Goal: Information Seeking & Learning: Learn about a topic

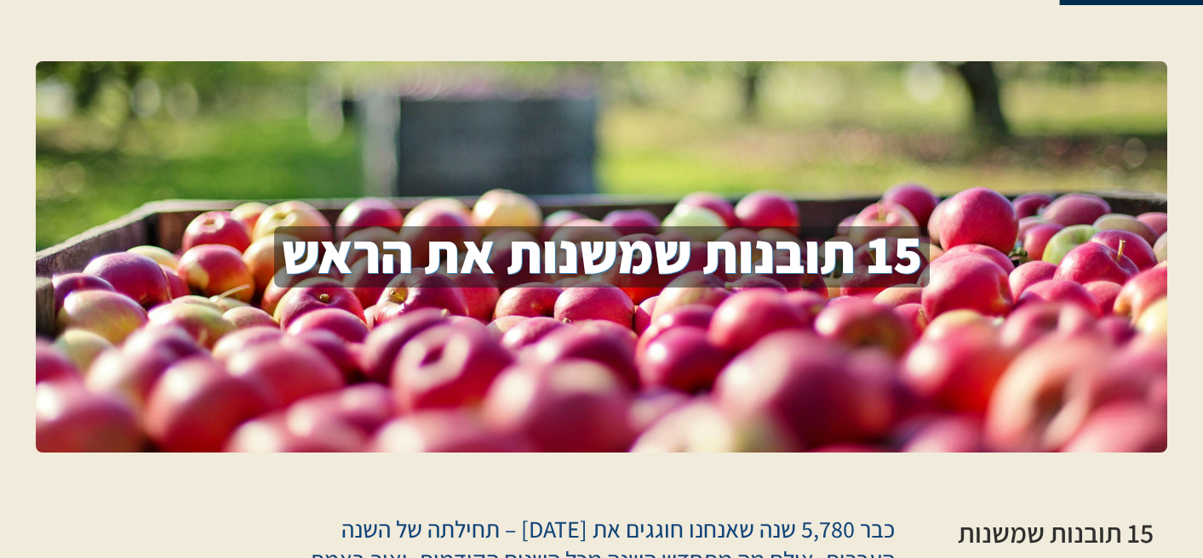
scroll to position [426, 0]
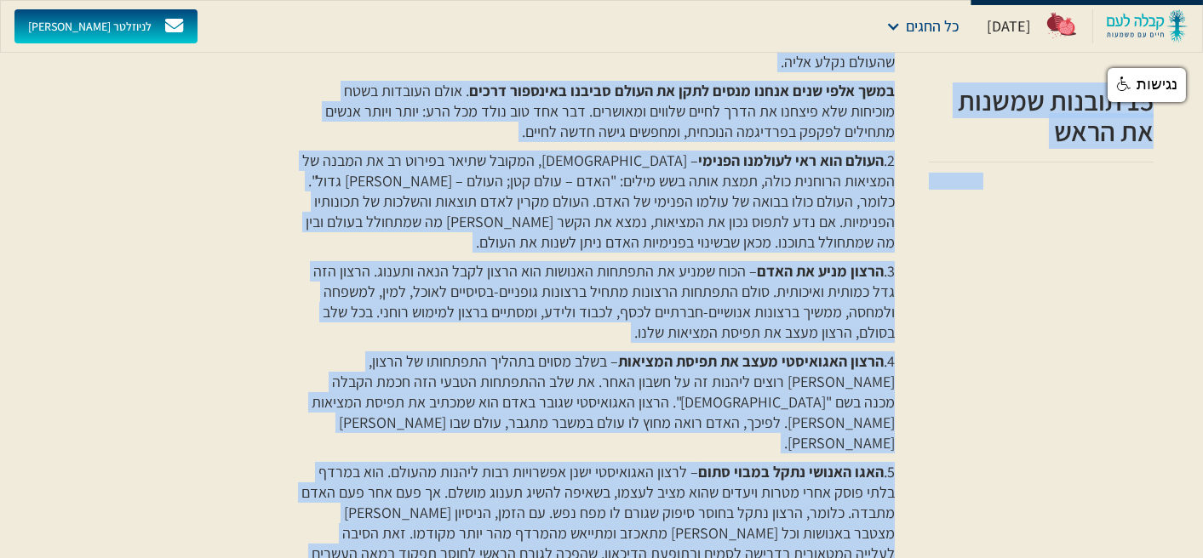
drag, startPoint x: 908, startPoint y: 238, endPoint x: 931, endPoint y: 400, distance: 163.4
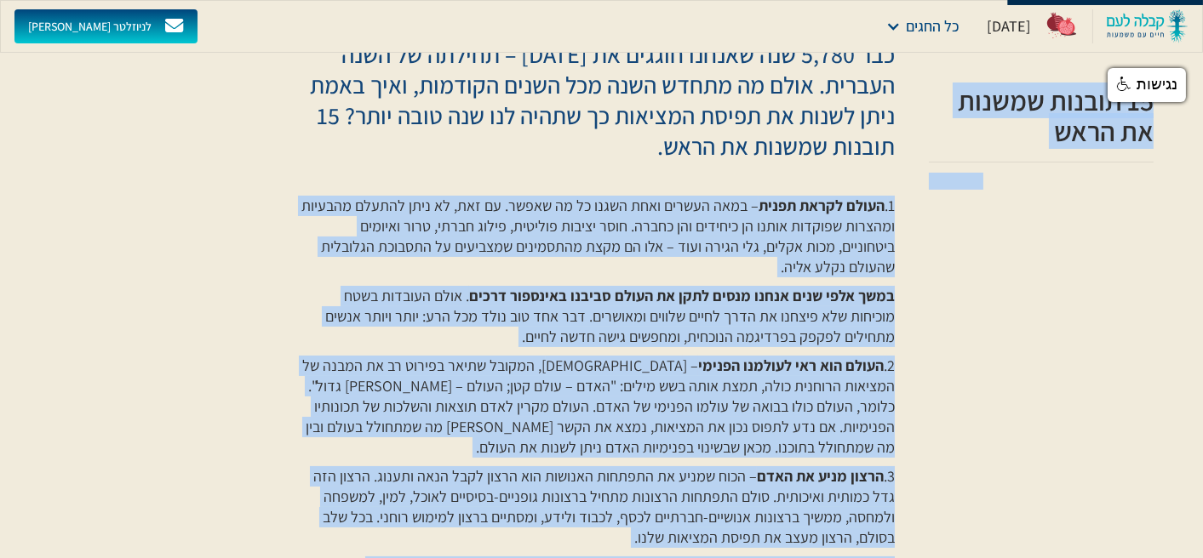
scroll to position [170, 0]
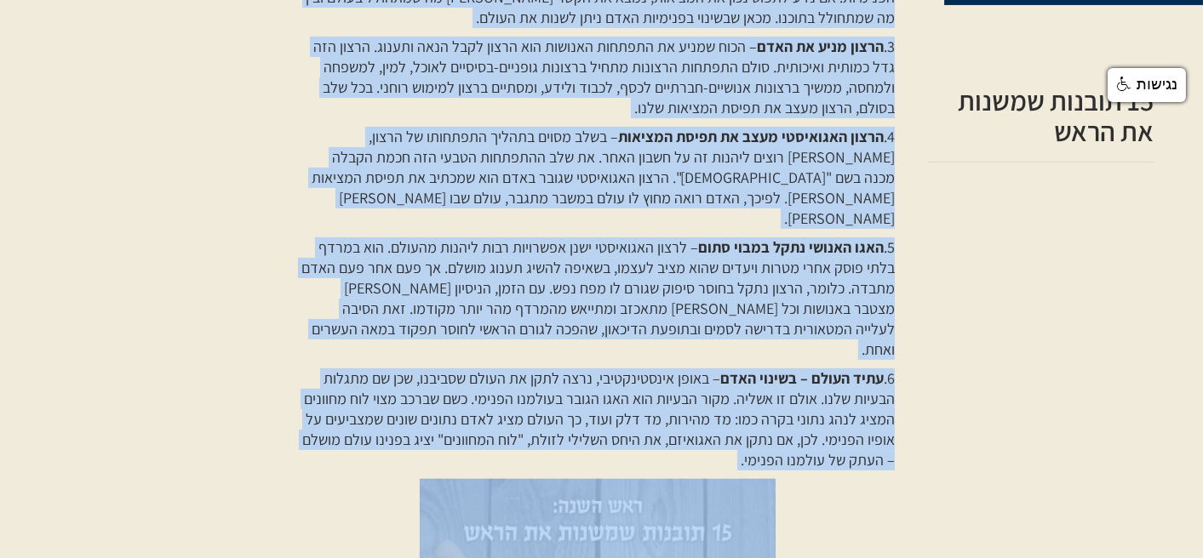
scroll to position [1107, 0]
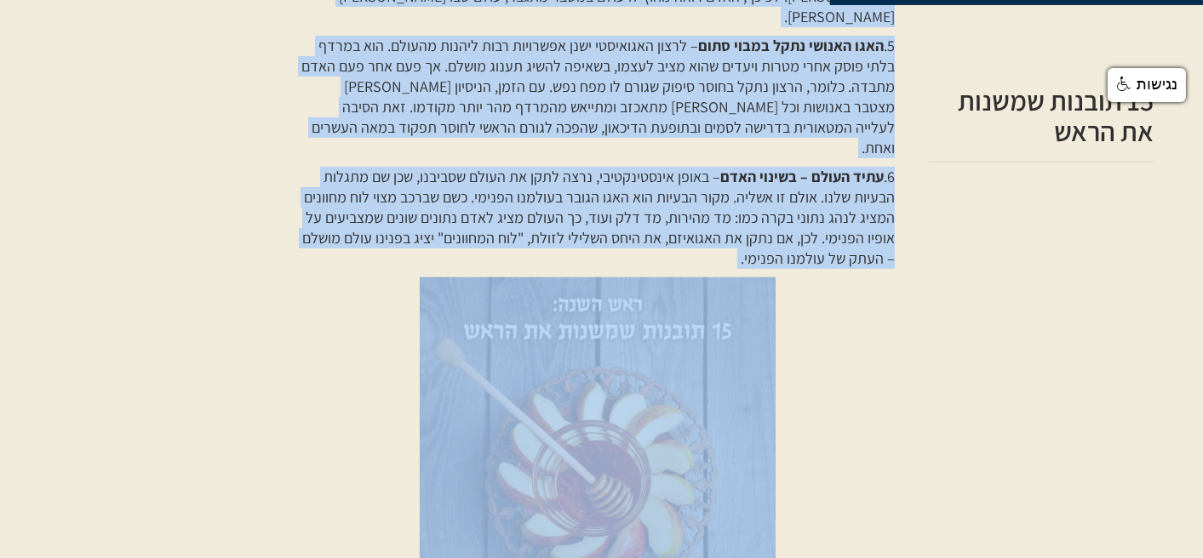
drag, startPoint x: 904, startPoint y: 339, endPoint x: 604, endPoint y: 210, distance: 326.0
click at [604, 210] on div "כבר 5,780 שנה שאנחנו חוגגים את [DATE] – תחילתה של השנה העברית. אולם מה מתחדש הש…" at bounding box center [601, 483] width 1130 height 2247
copy div "lor 2,088 ips dolors ametco ad eli sedd – eiusmo te inci utlabo. etdo ma aliqu …"
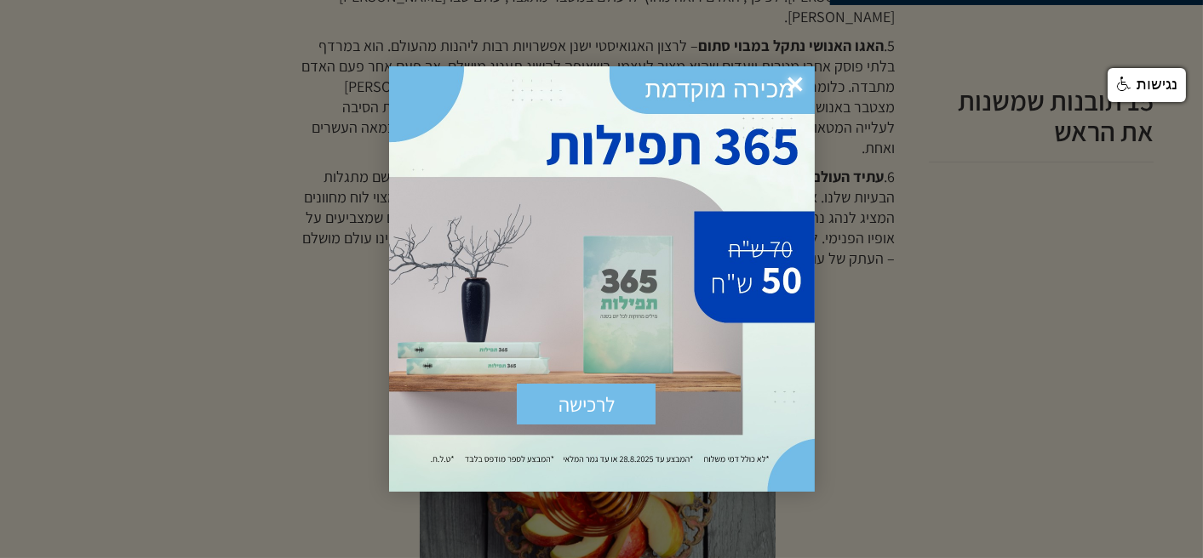
click at [1016, 398] on div at bounding box center [601, 279] width 1203 height 558
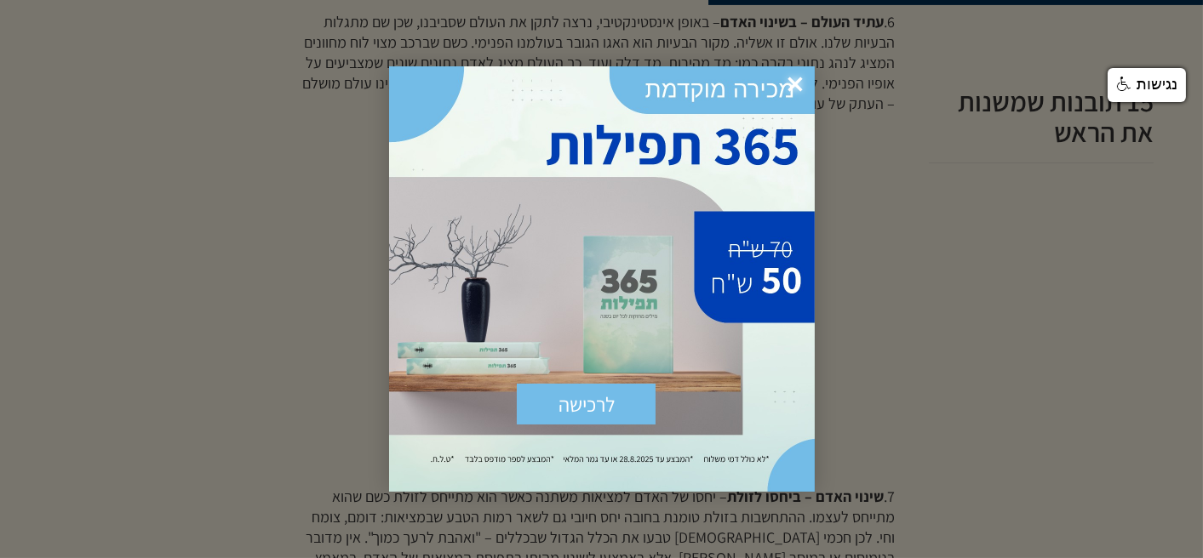
scroll to position [1532, 0]
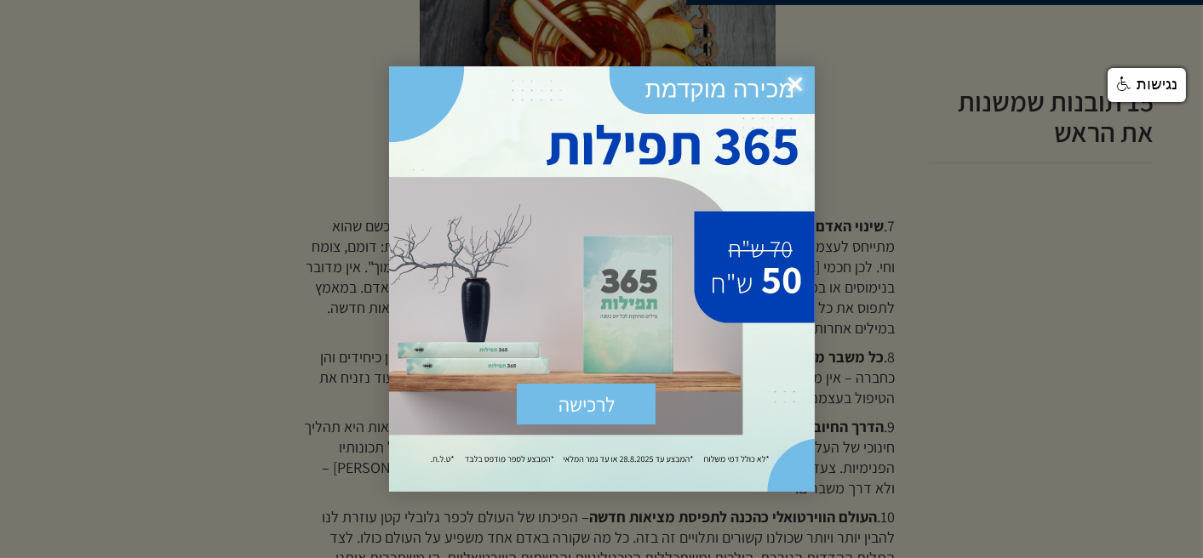
click at [804, 77] on span "×" at bounding box center [795, 84] width 37 height 37
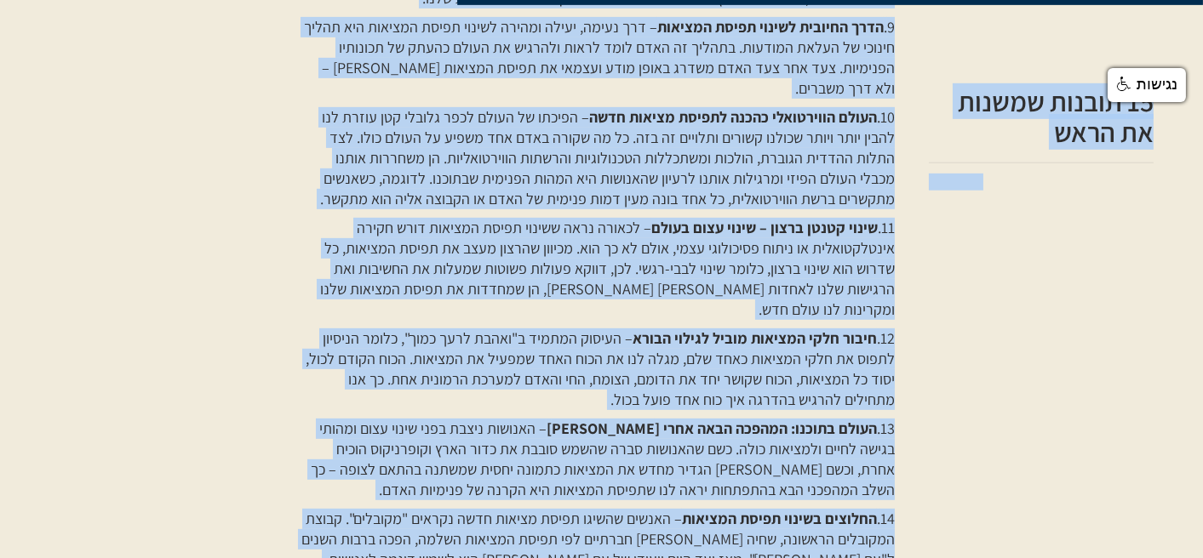
scroll to position [2213, 0]
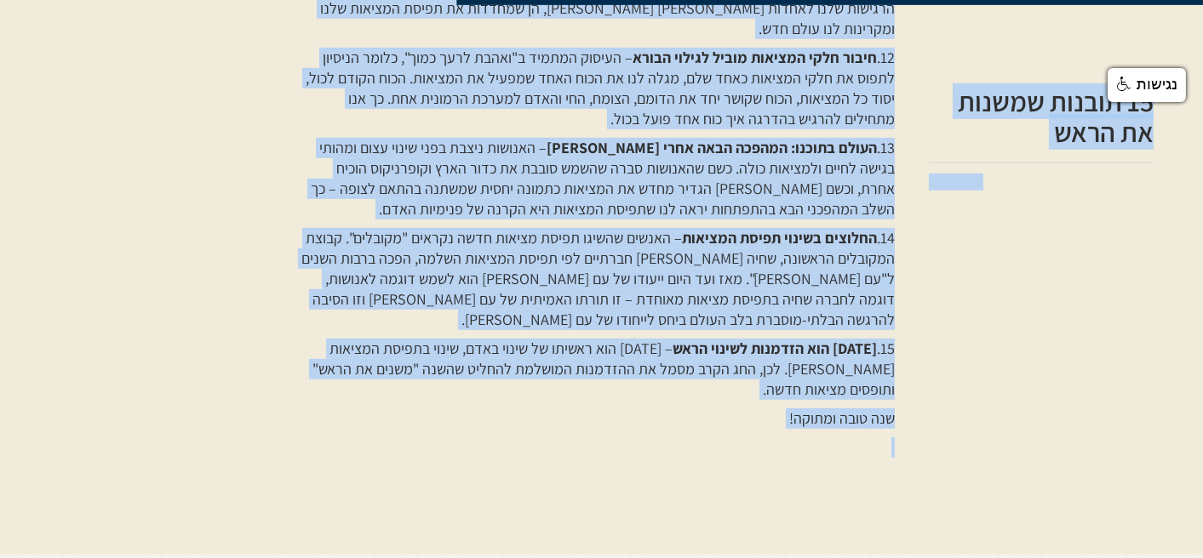
drag, startPoint x: 907, startPoint y: 209, endPoint x: 644, endPoint y: 503, distance: 393.7
drag, startPoint x: 644, startPoint y: 503, endPoint x: 747, endPoint y: 209, distance: 312.0
copy div "4. lore ipsum – dolors amet – conse adipiscingel, sedd eius te incid utlabor, e…"
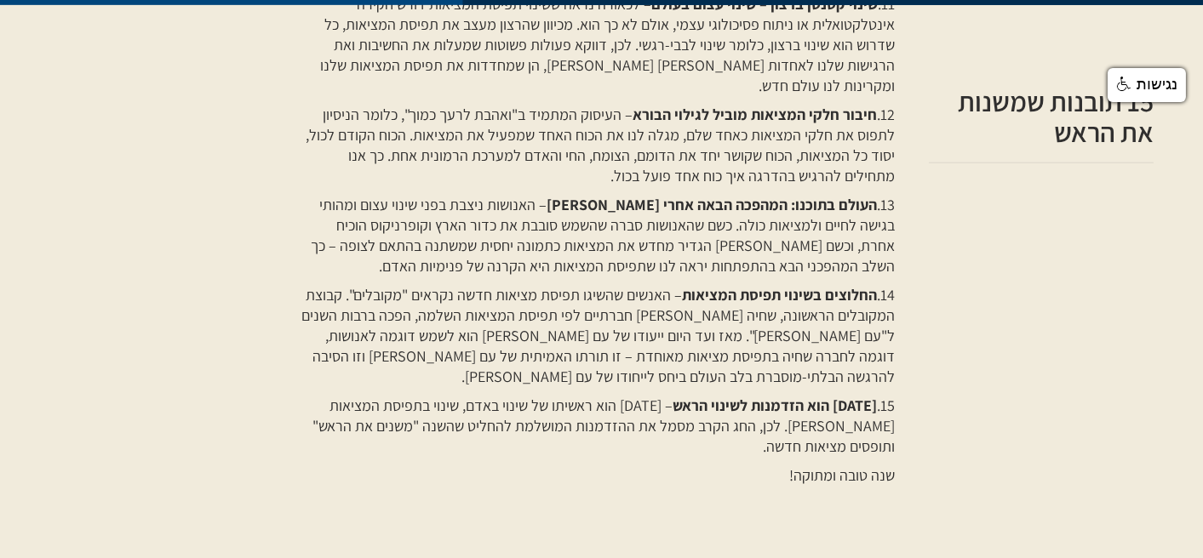
scroll to position [2128, 0]
